Goal: Find specific page/section: Find specific page/section

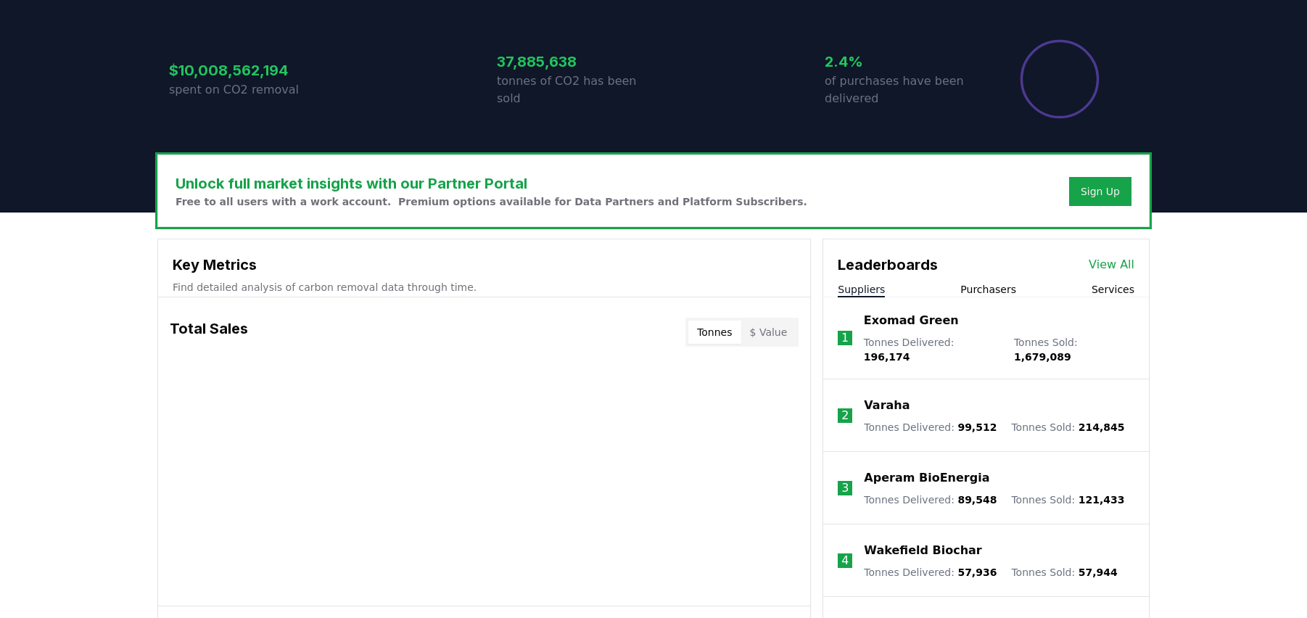
scroll to position [429, 0]
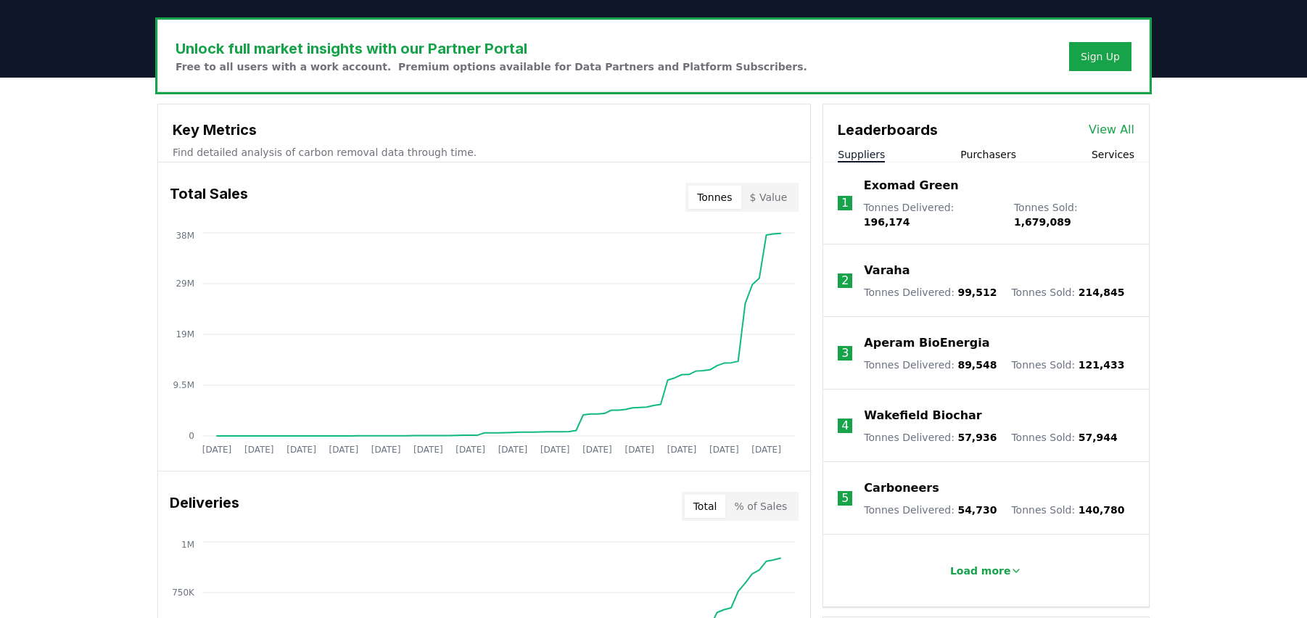
click at [1128, 128] on link "View All" at bounding box center [1111, 129] width 46 height 17
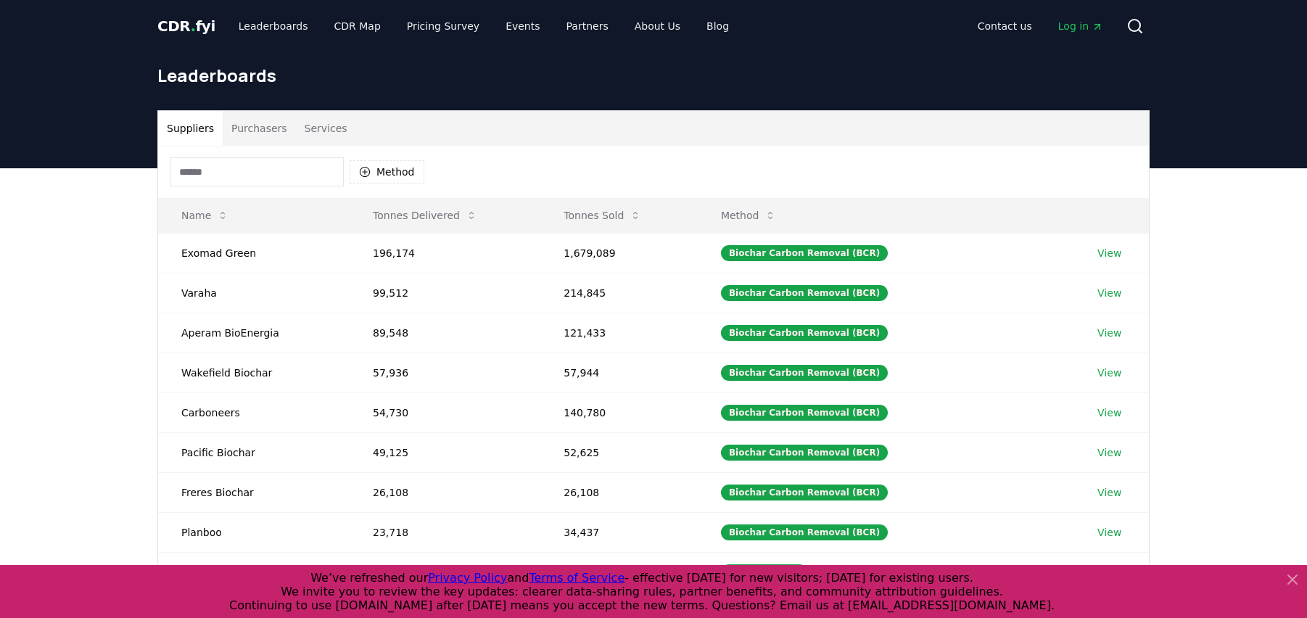
click at [256, 128] on button "Purchasers" at bounding box center [259, 128] width 73 height 35
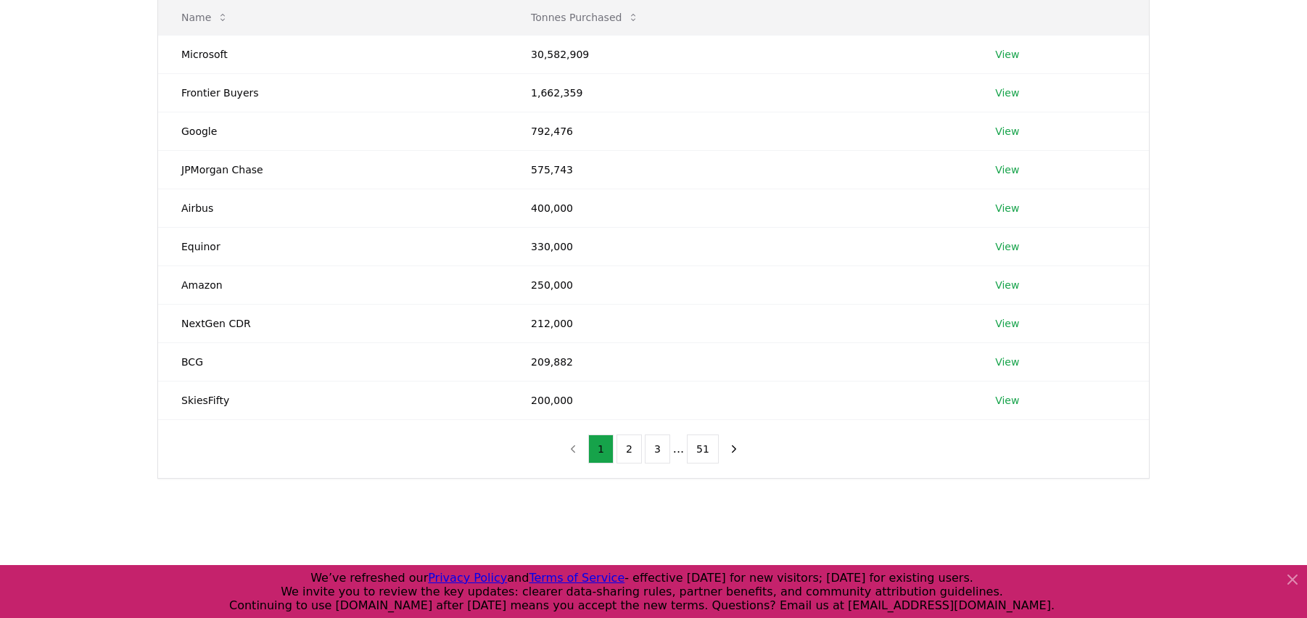
scroll to position [207, 0]
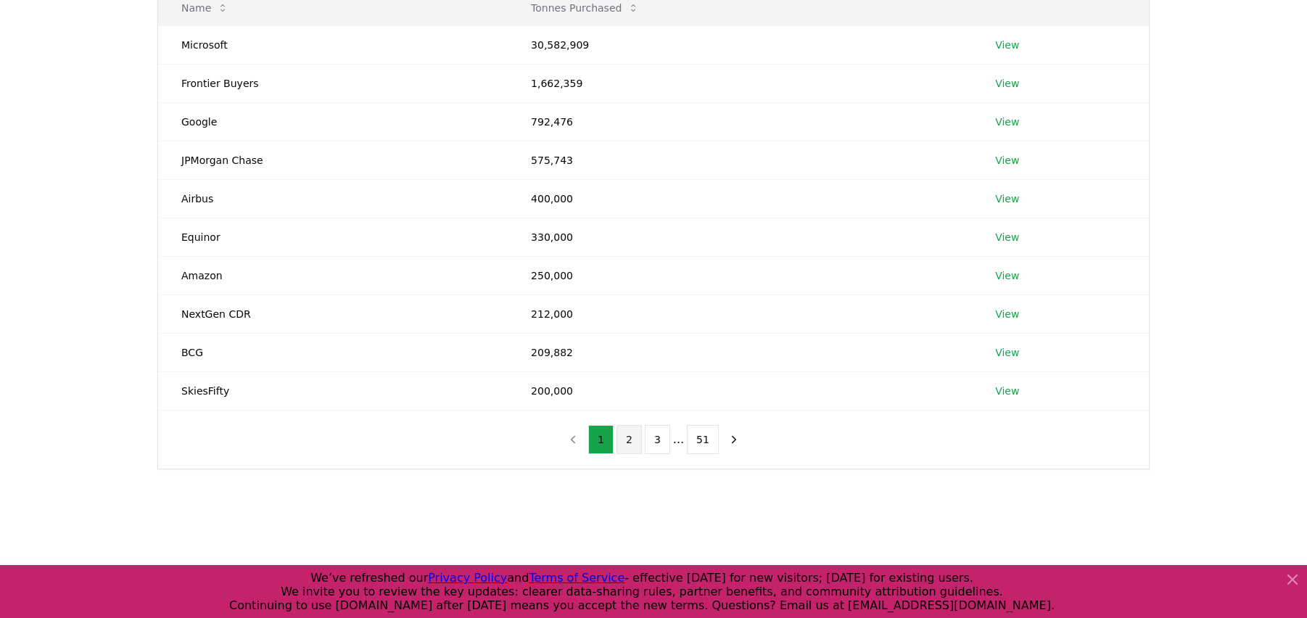
click at [634, 443] on button "2" at bounding box center [628, 439] width 25 height 29
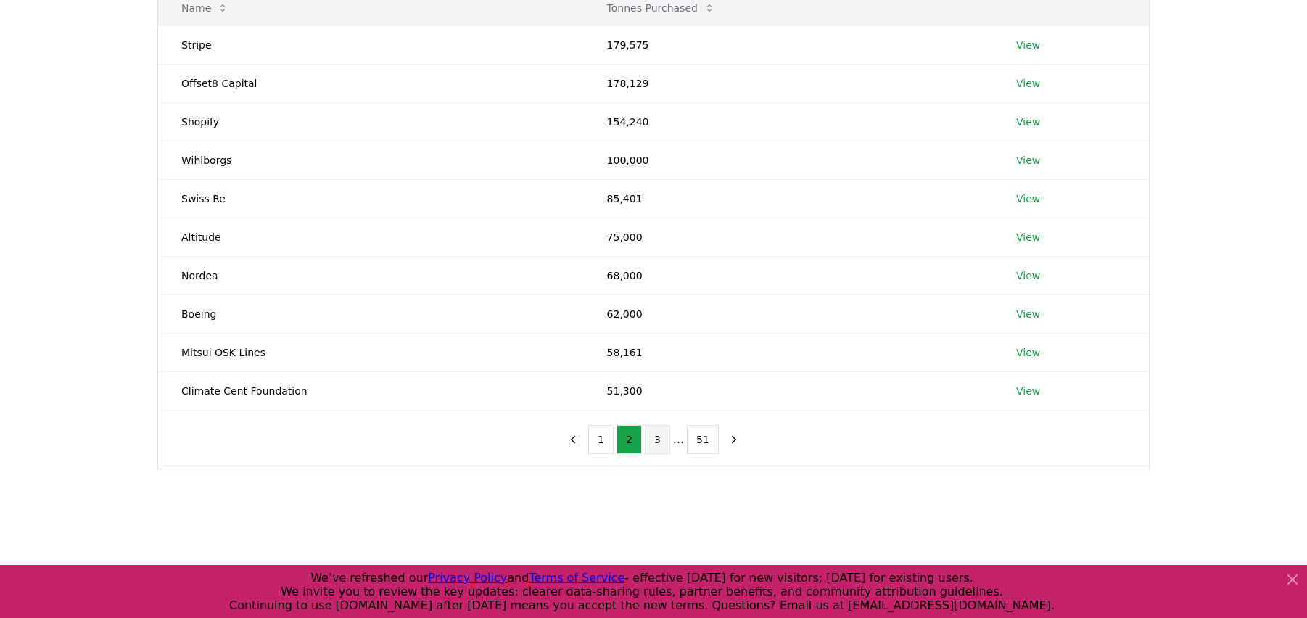
click at [661, 434] on button "3" at bounding box center [657, 439] width 25 height 29
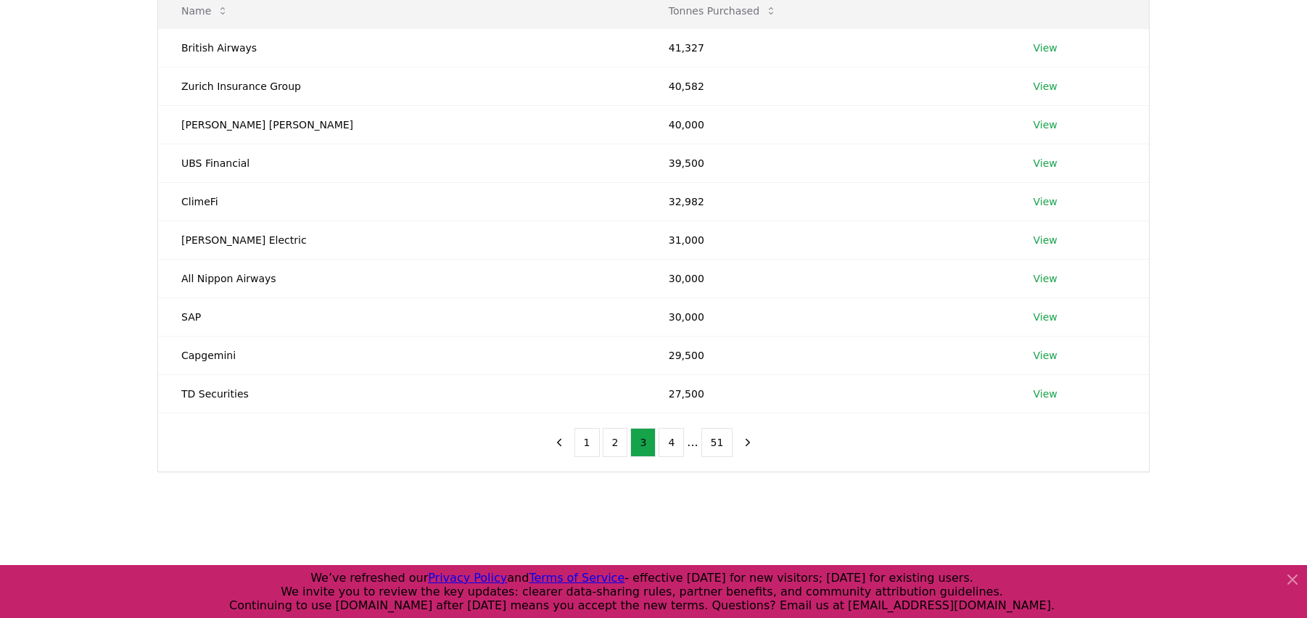
scroll to position [201, 0]
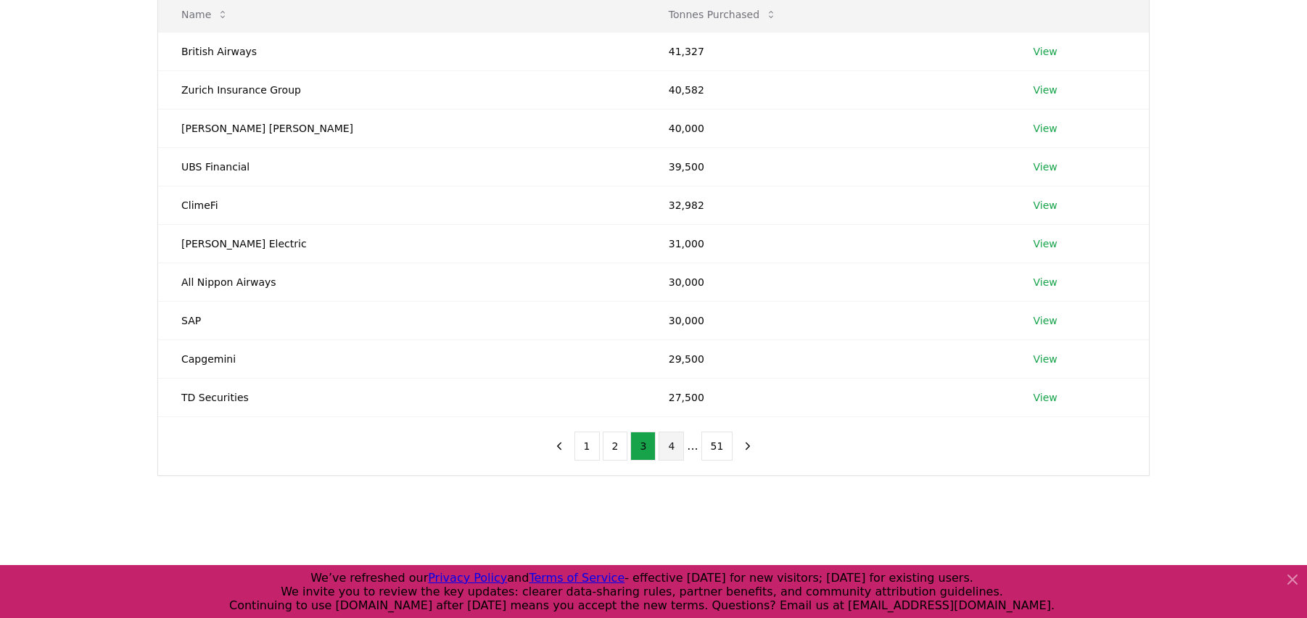
click at [679, 450] on button "4" at bounding box center [670, 445] width 25 height 29
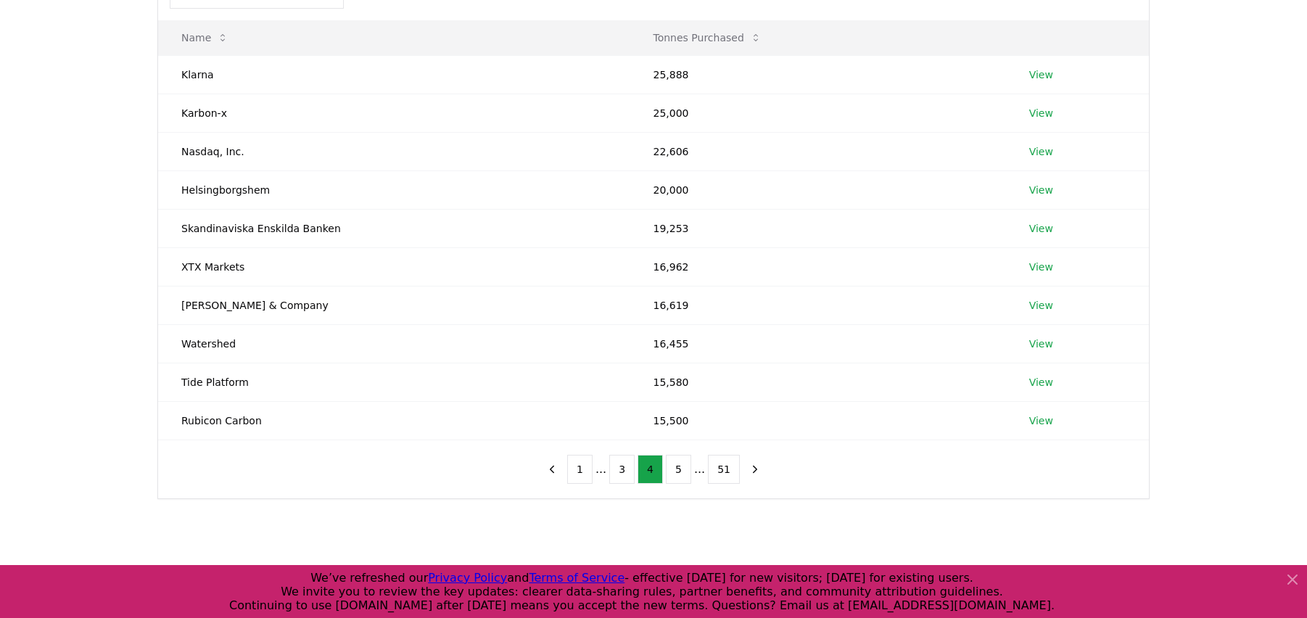
scroll to position [177, 0]
click at [679, 477] on button "5" at bounding box center [678, 469] width 25 height 29
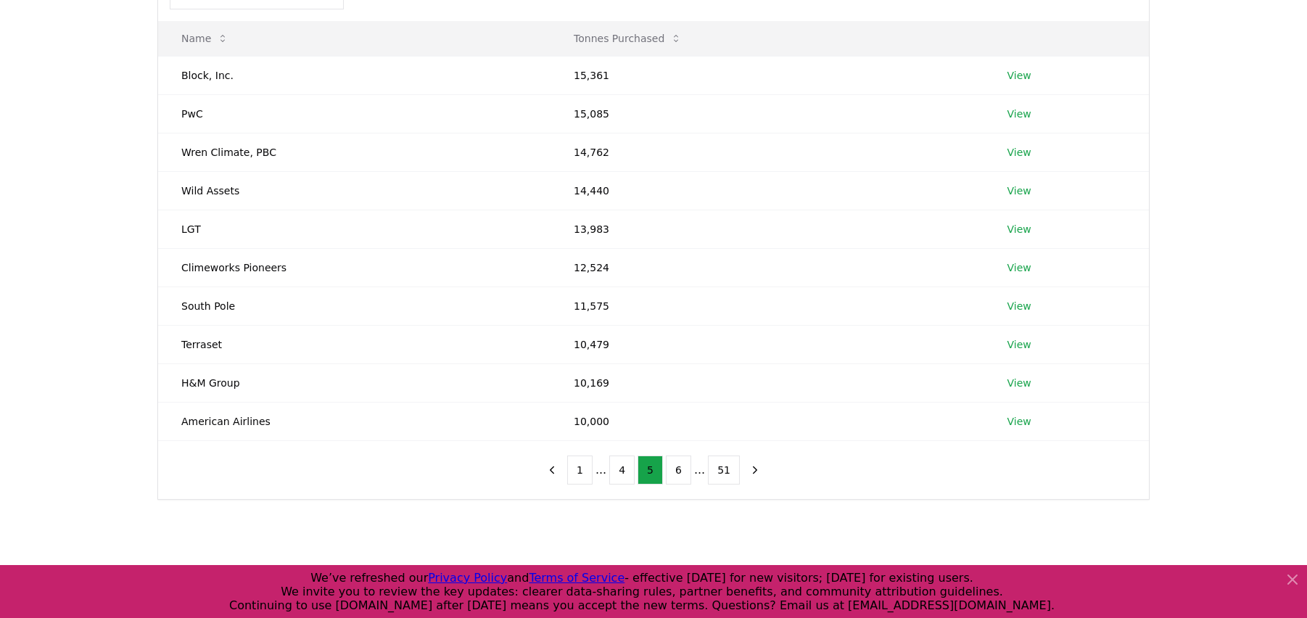
click at [96, 172] on div "Suppliers Purchasers Services Name Tonnes Purchased Block, Inc. 15,361 View PwC…" at bounding box center [653, 274] width 1307 height 566
click at [683, 471] on button "6" at bounding box center [678, 469] width 25 height 29
